Goal: Task Accomplishment & Management: Manage account settings

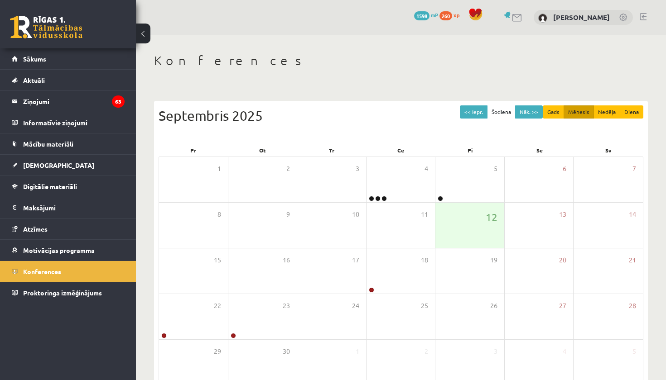
scroll to position [52, 0]
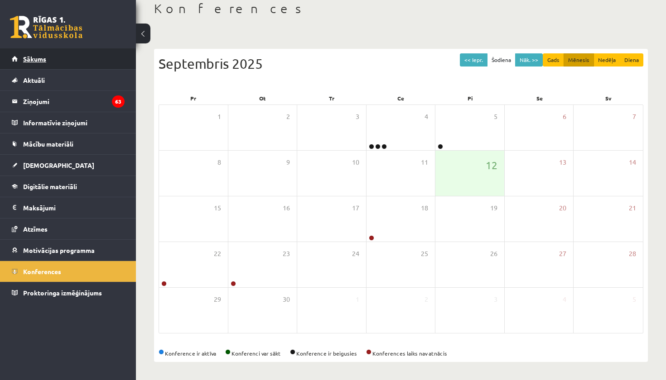
click at [41, 61] on span "Sākums" at bounding box center [34, 59] width 23 height 8
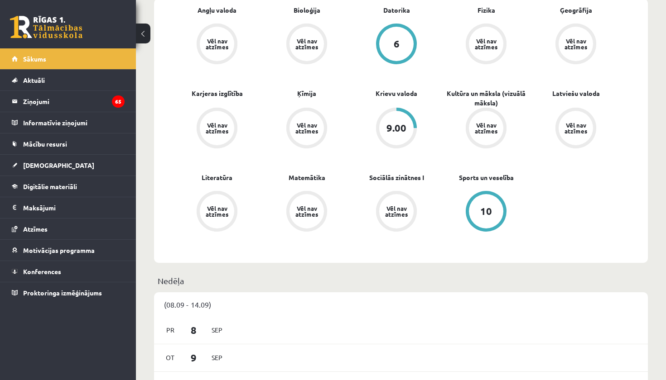
scroll to position [293, 0]
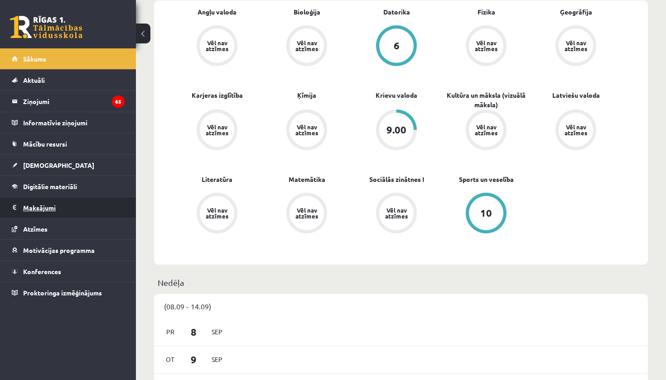
click at [72, 202] on legend "Maksājumi 0" at bounding box center [73, 207] width 101 height 21
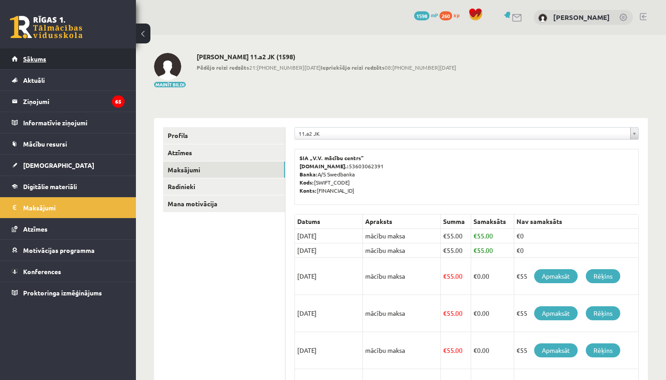
click at [59, 61] on link "Sākums" at bounding box center [68, 58] width 113 height 21
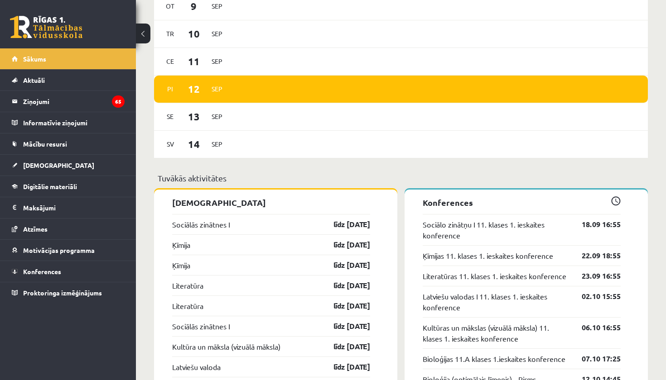
scroll to position [647, 0]
